Goal: Transaction & Acquisition: Purchase product/service

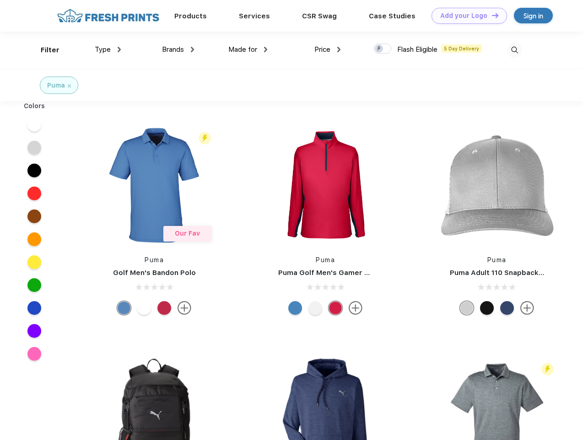
click at [466, 16] on link "Add your Logo Design Tool" at bounding box center [470, 16] width 76 height 16
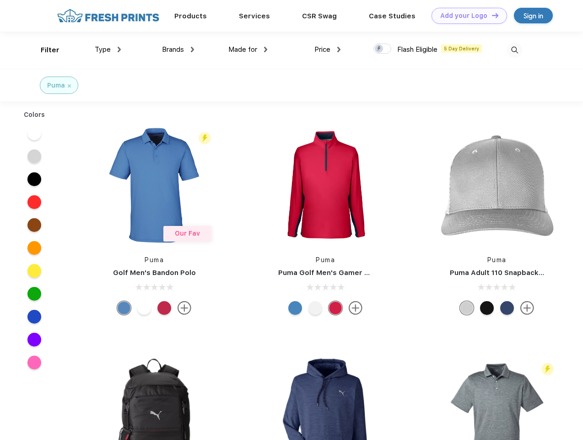
click at [0, 0] on div "Design Tool" at bounding box center [0, 0] width 0 height 0
click at [491, 15] on link "Add your Logo Design Tool" at bounding box center [470, 16] width 76 height 16
click at [44, 50] on div "Filter" at bounding box center [50, 50] width 19 height 11
click at [108, 49] on span "Type" at bounding box center [103, 49] width 16 height 8
click at [178, 49] on span "Brands" at bounding box center [173, 49] width 22 height 8
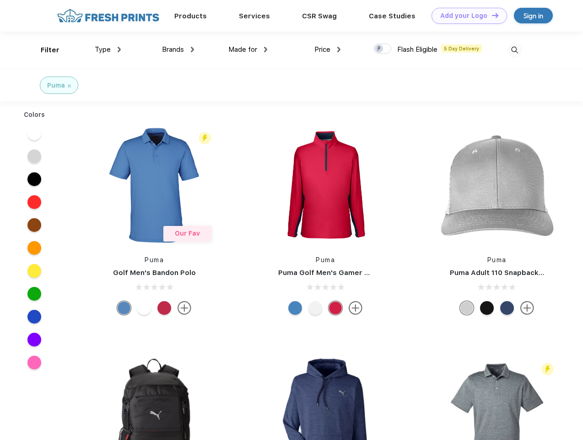
click at [248, 49] on span "Made for" at bounding box center [243, 49] width 29 height 8
click at [328, 49] on span "Price" at bounding box center [323, 49] width 16 height 8
click at [383, 49] on div at bounding box center [383, 49] width 18 height 10
click at [380, 49] on input "checkbox" at bounding box center [377, 46] width 6 height 6
click at [515, 50] on img at bounding box center [514, 50] width 15 height 15
